Goal: Information Seeking & Learning: Learn about a topic

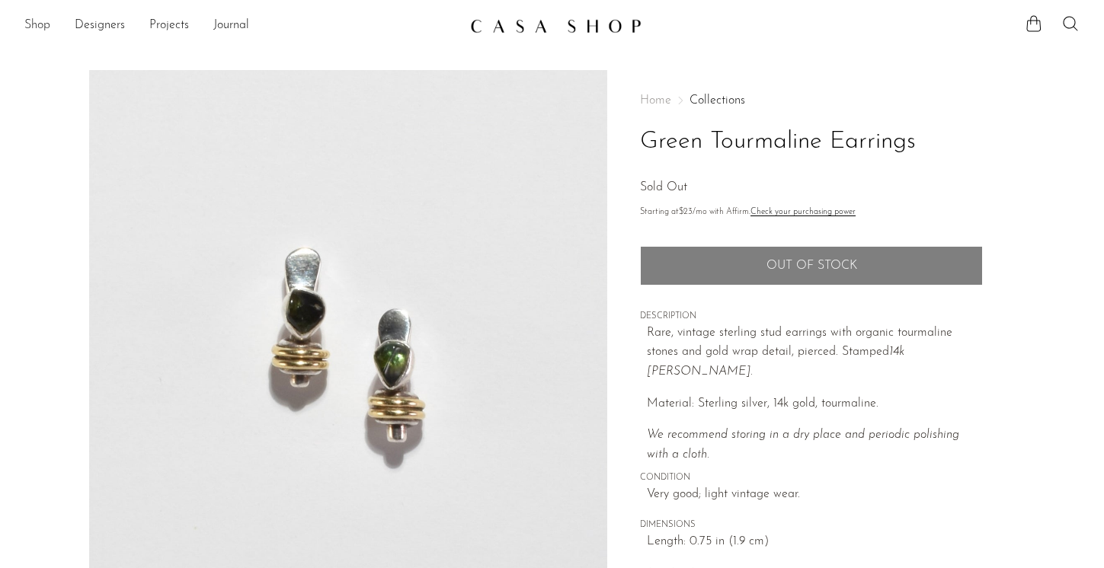
click at [35, 27] on link "Shop" at bounding box center [37, 26] width 26 height 20
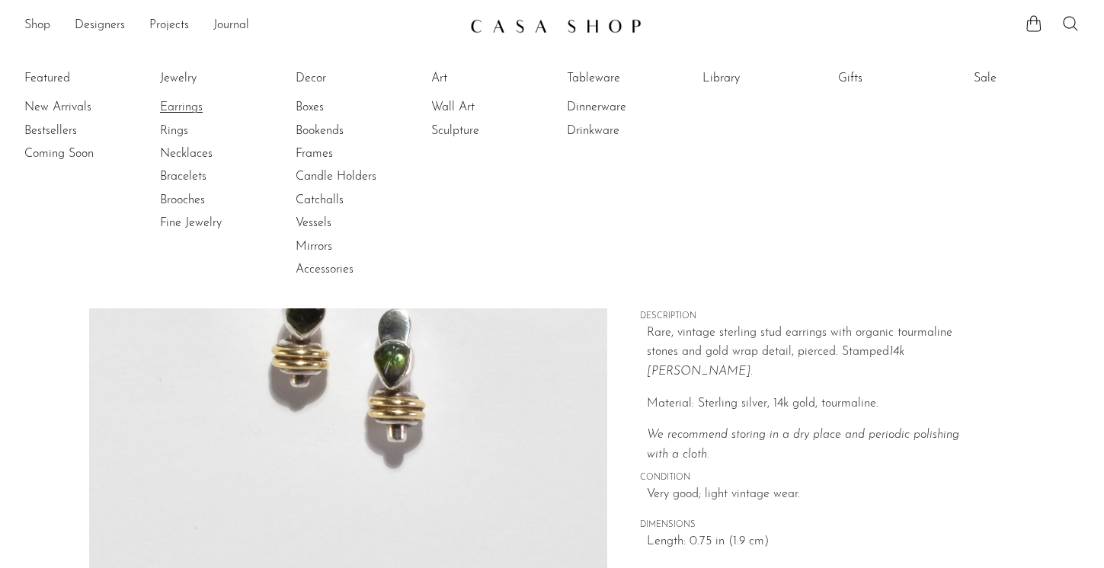
click at [182, 105] on link "Earrings" at bounding box center [217, 107] width 114 height 17
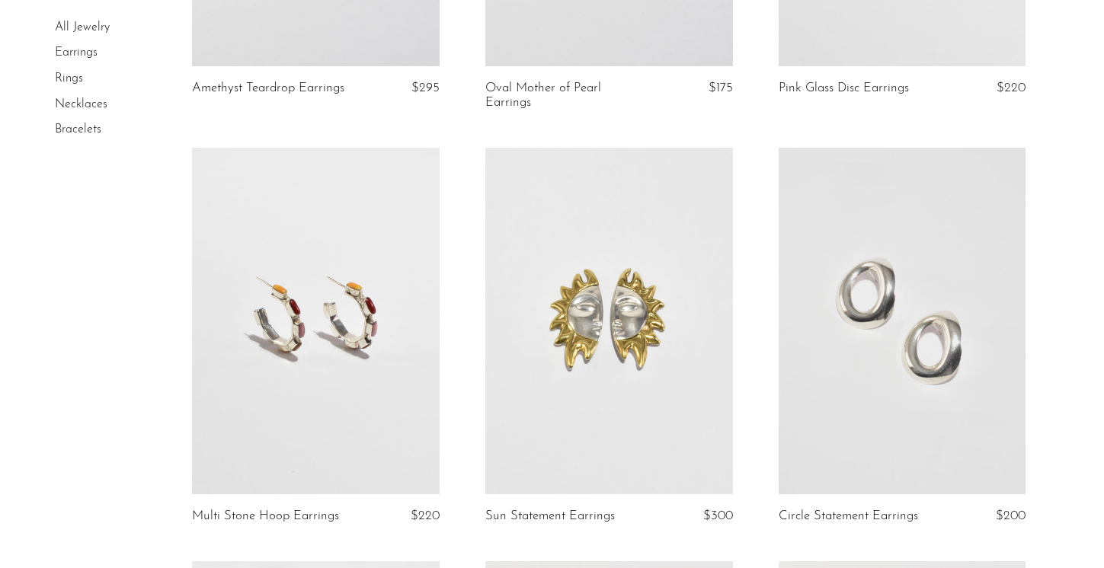
scroll to position [442, 0]
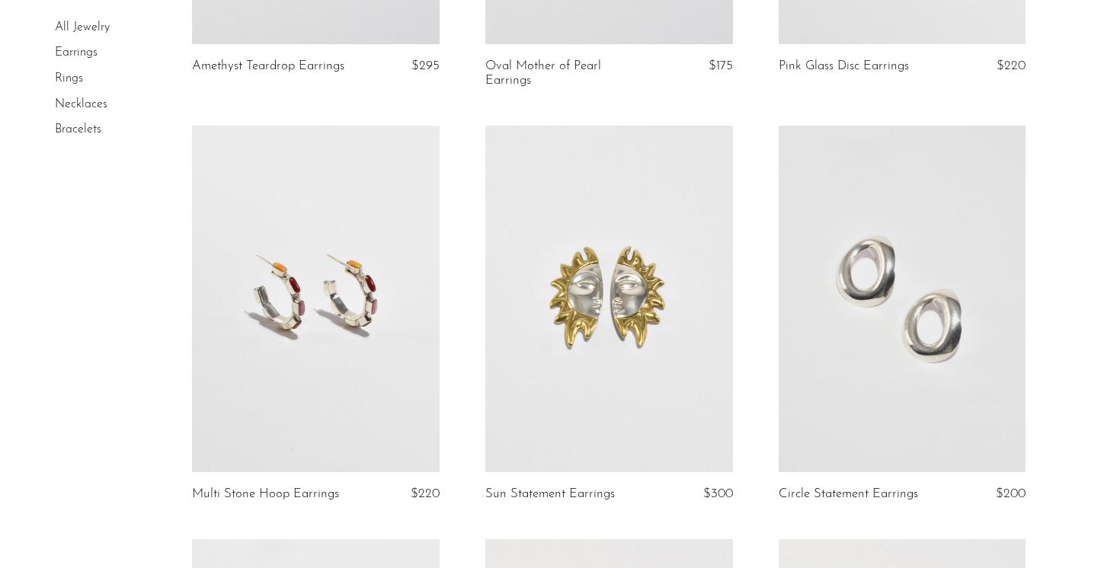
click at [339, 349] on link at bounding box center [316, 299] width 248 height 347
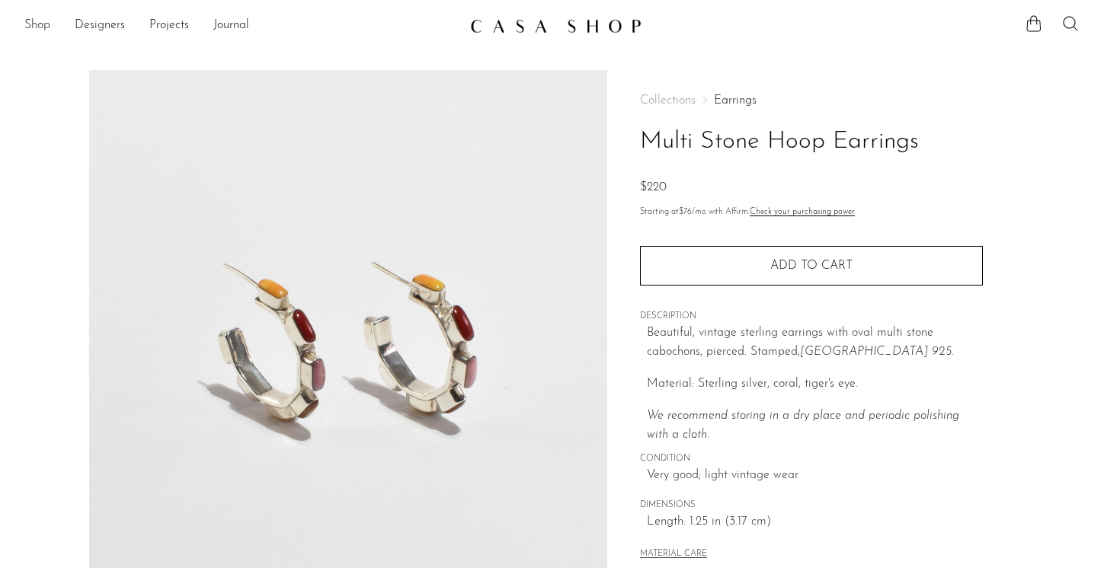
click at [43, 24] on link "Shop" at bounding box center [37, 26] width 26 height 20
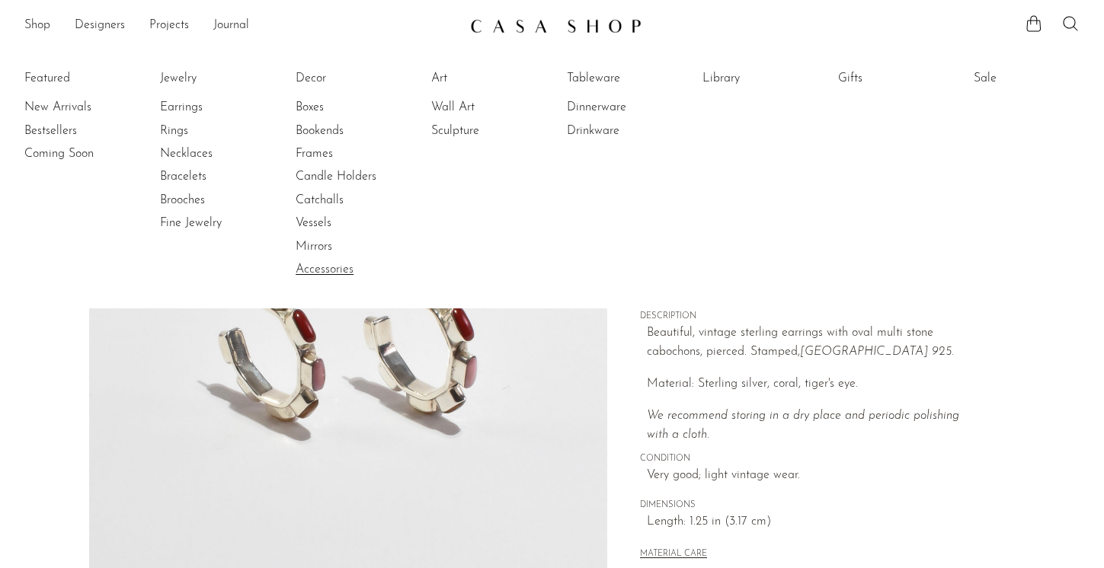
click at [326, 266] on link "Accessories" at bounding box center [353, 269] width 114 height 17
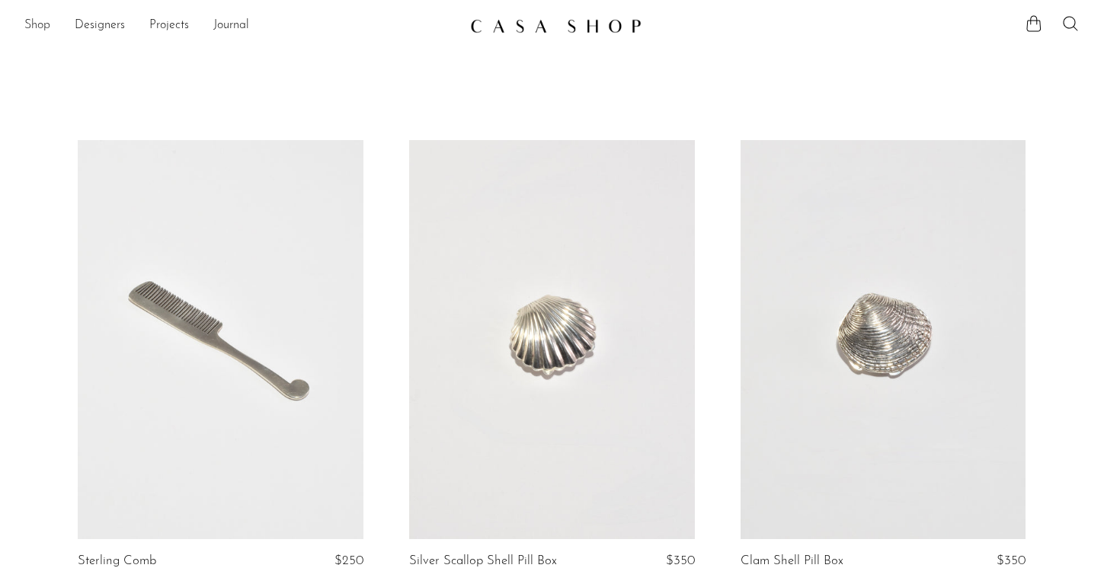
click at [34, 26] on link "Shop" at bounding box center [37, 26] width 26 height 20
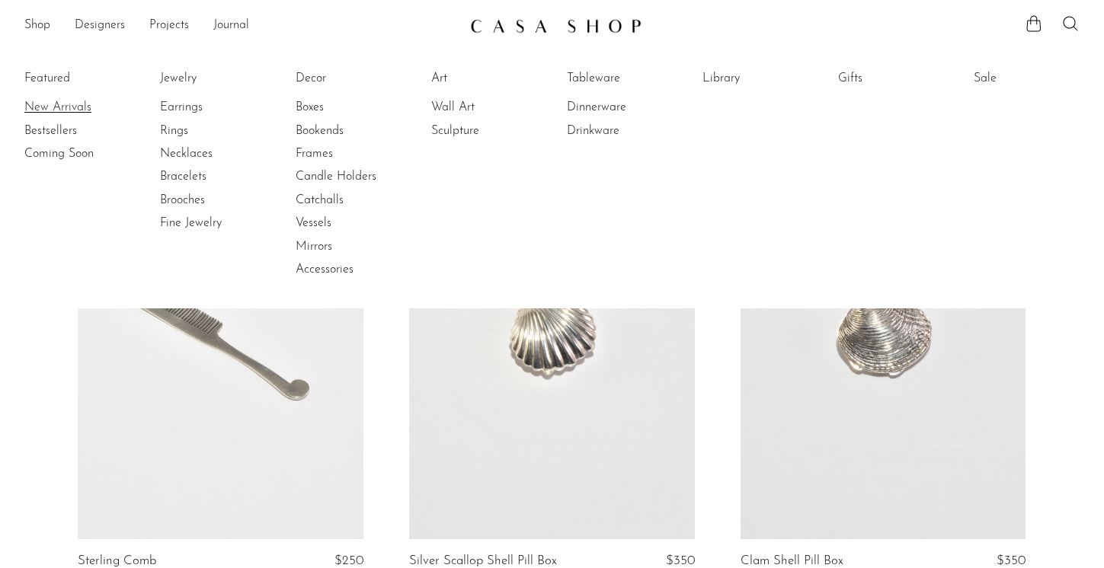
click at [55, 108] on link "New Arrivals" at bounding box center [81, 107] width 114 height 17
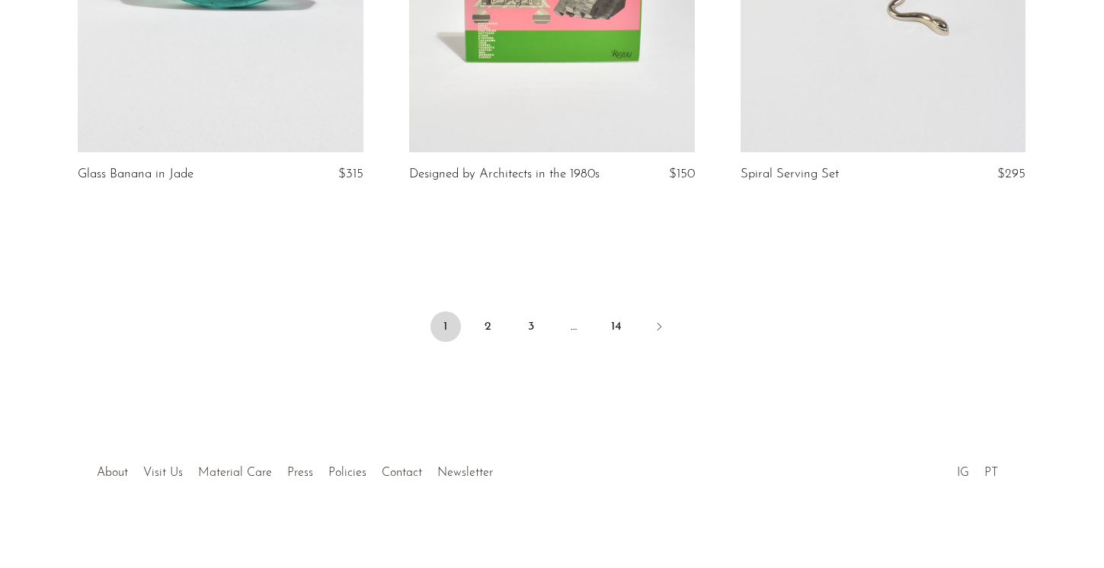
scroll to position [5560, 0]
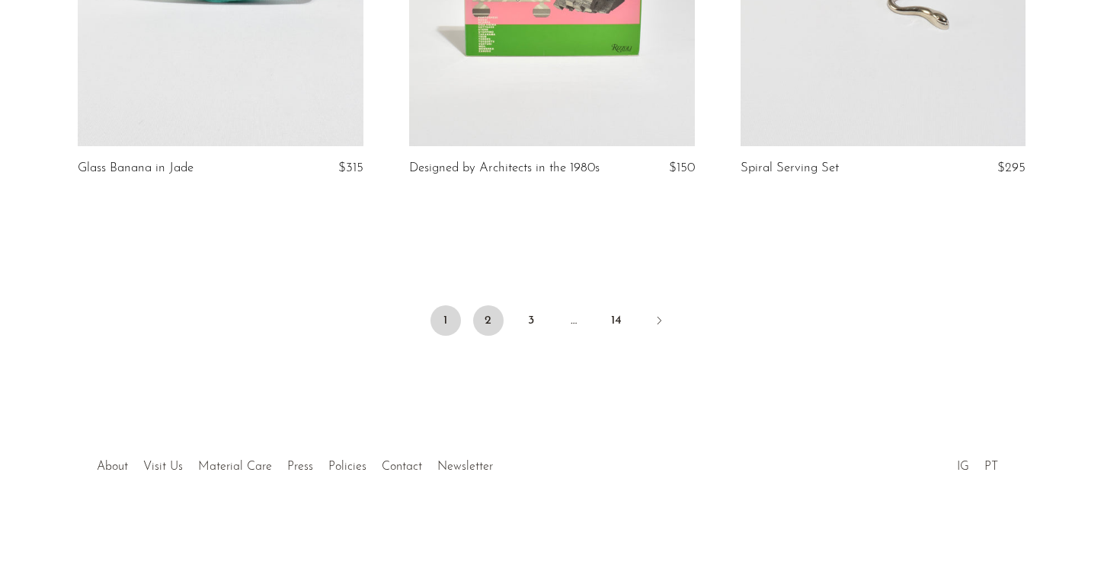
click at [484, 322] on link "2" at bounding box center [488, 321] width 30 height 30
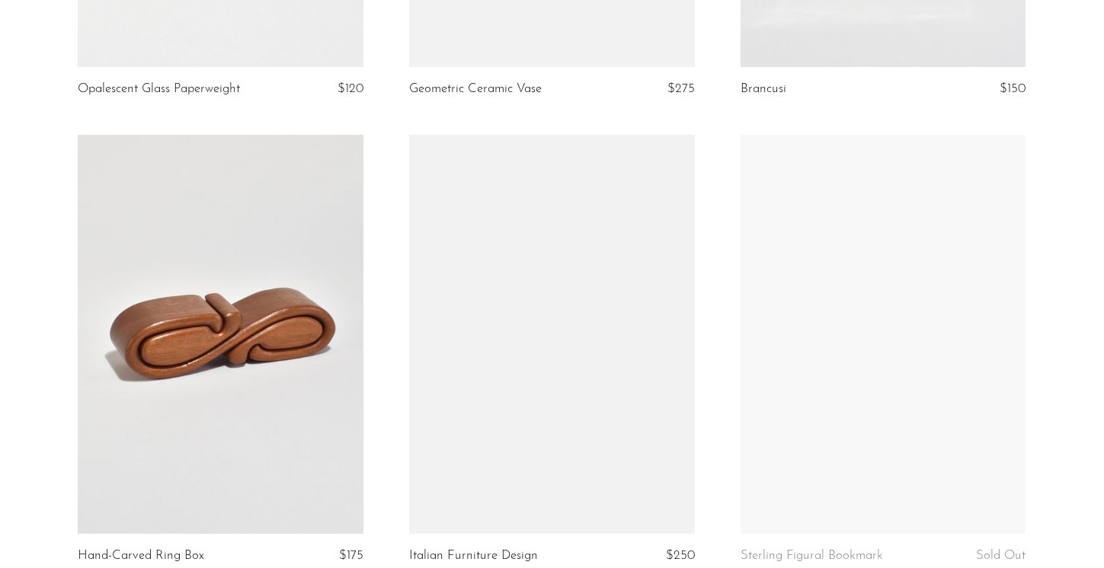
scroll to position [2869, 0]
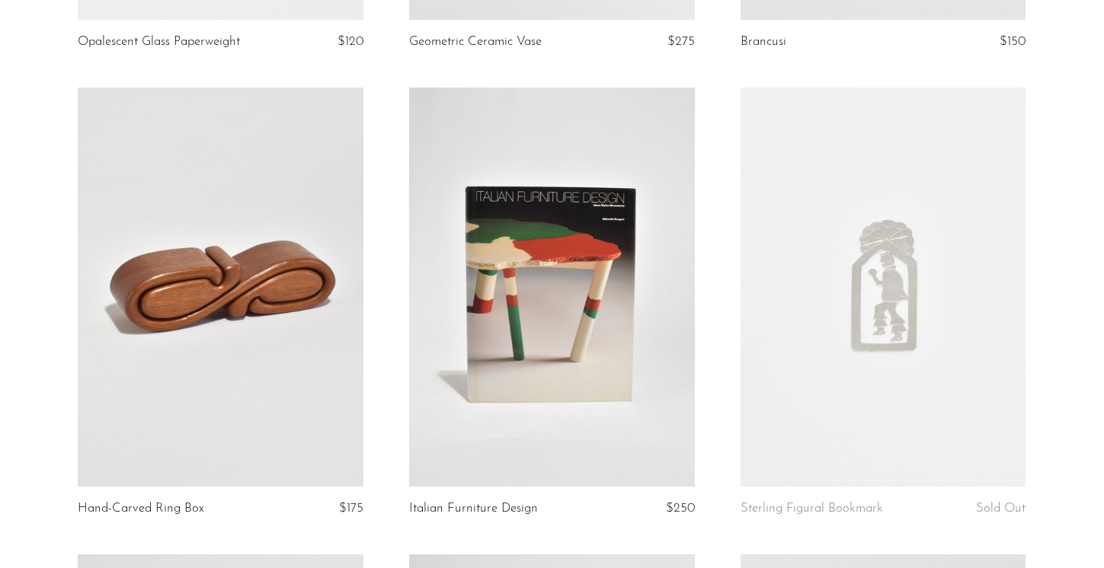
click at [828, 374] on link at bounding box center [884, 287] width 286 height 399
